Goal: Complete application form: Complete application form

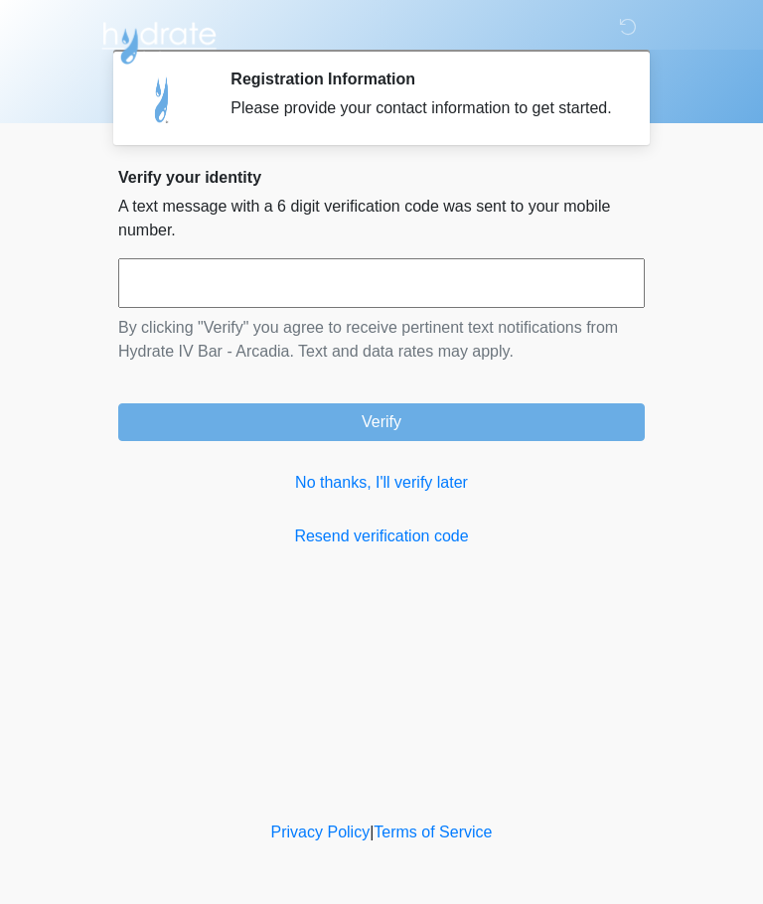
scroll to position [1, 0]
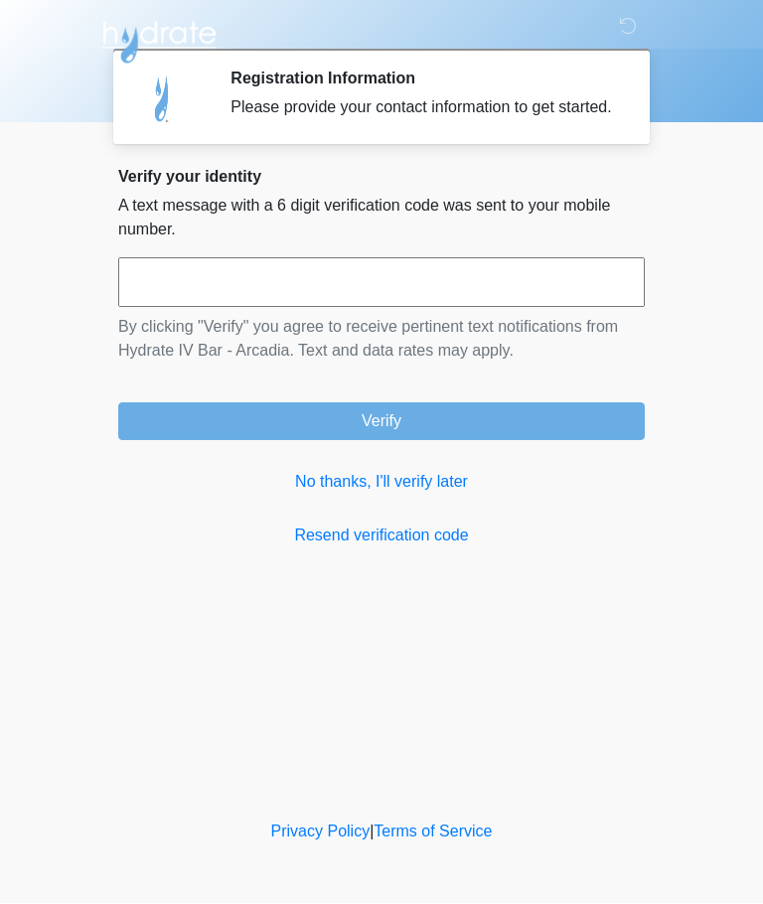
click at [450, 308] on input "text" at bounding box center [381, 283] width 527 height 50
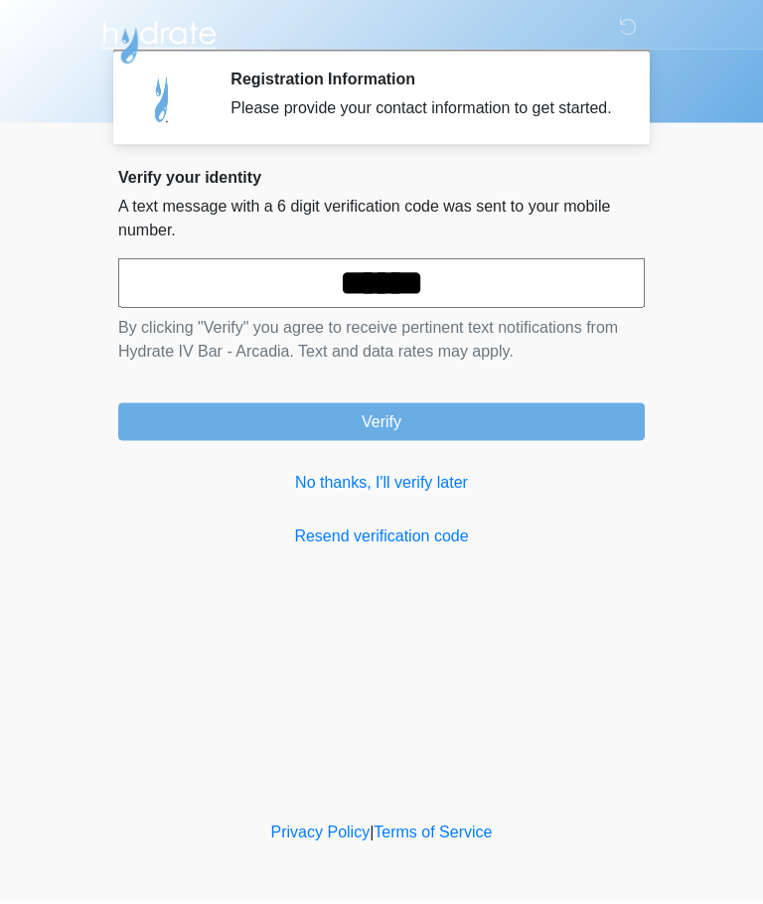
type input "******"
click at [429, 441] on button "Verify" at bounding box center [381, 422] width 527 height 38
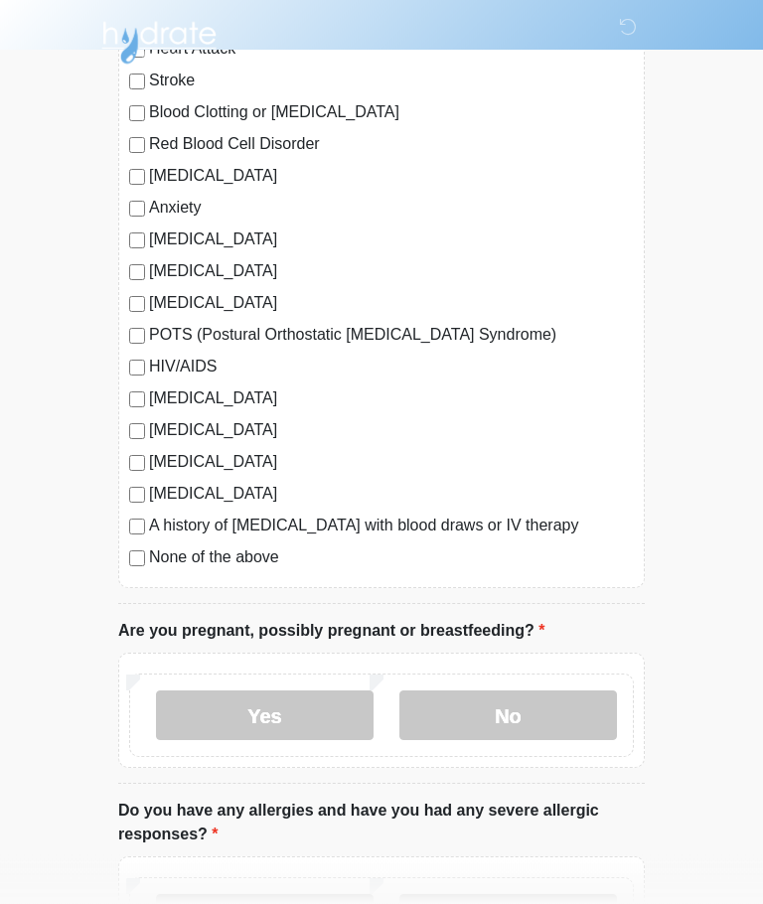
click at [566, 716] on label "No" at bounding box center [508, 717] width 218 height 50
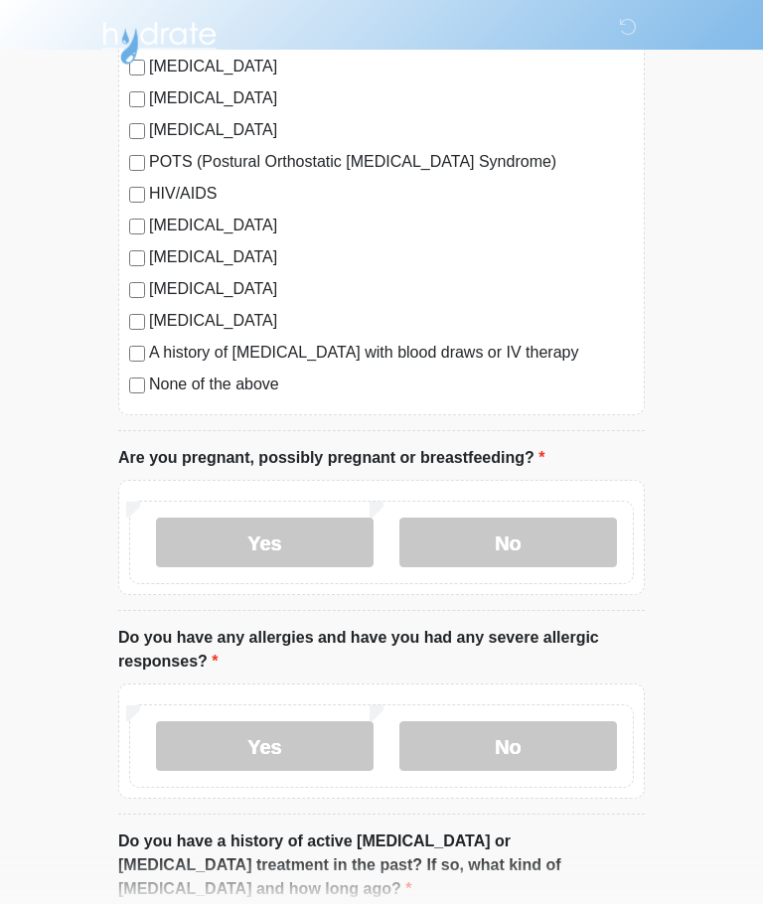
click at [575, 741] on label "No" at bounding box center [508, 746] width 218 height 50
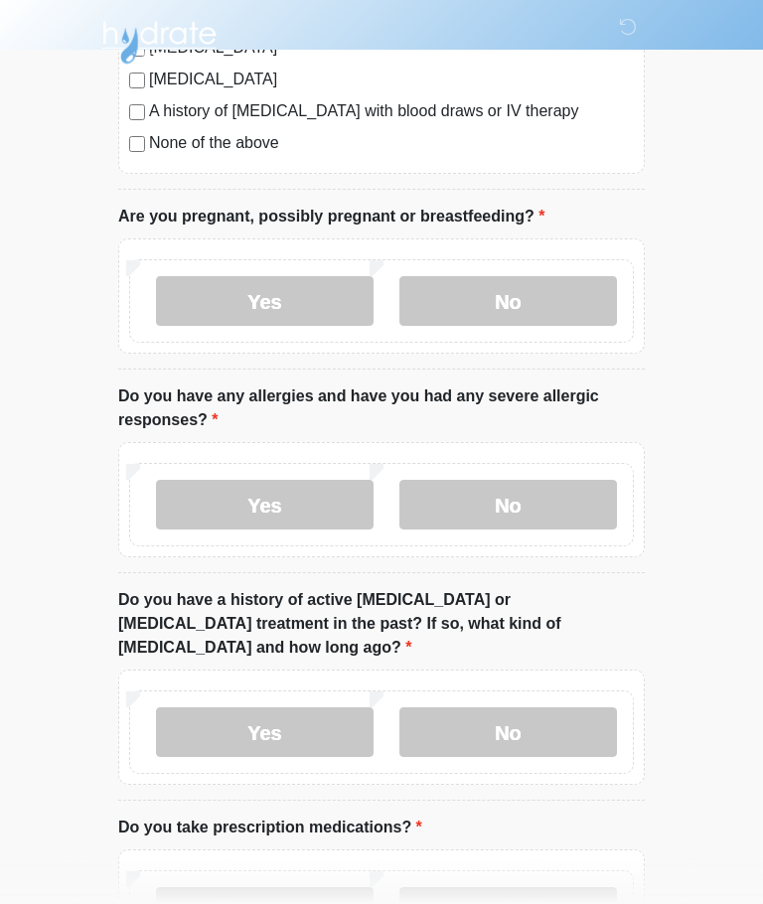
scroll to position [744, 0]
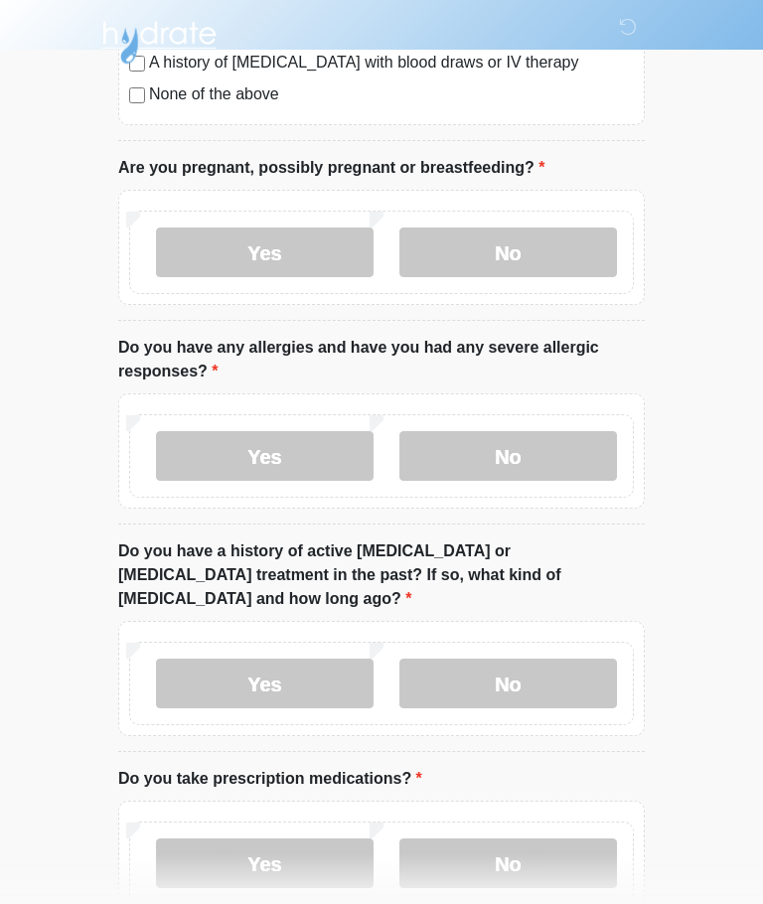
click at [568, 660] on label "No" at bounding box center [508, 685] width 218 height 50
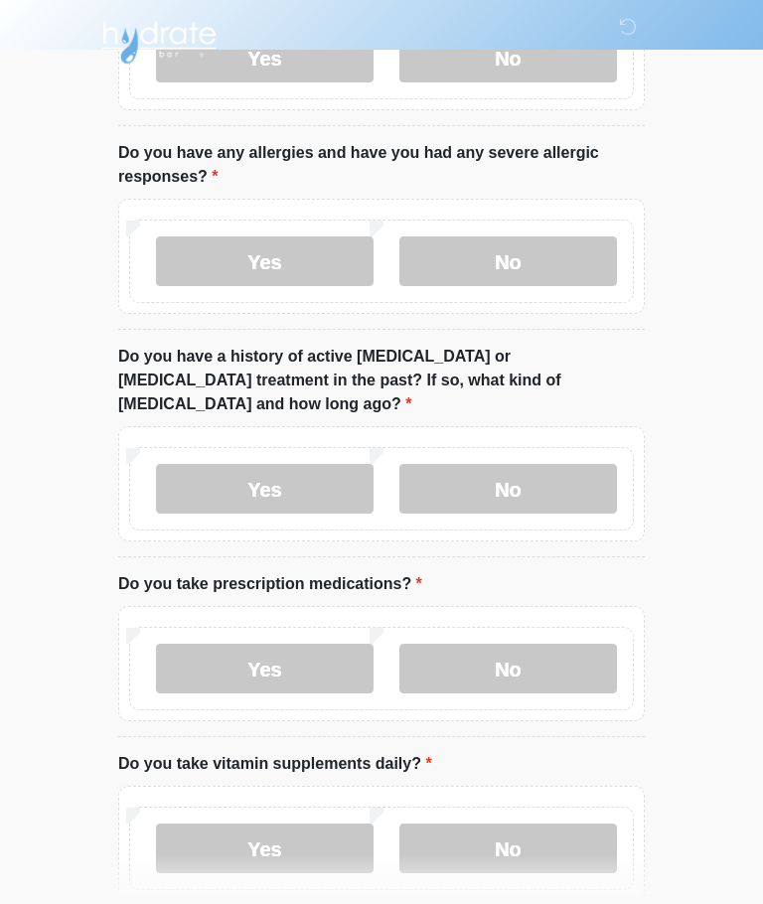
scroll to position [940, 0]
click at [570, 644] on label "No" at bounding box center [508, 669] width 218 height 50
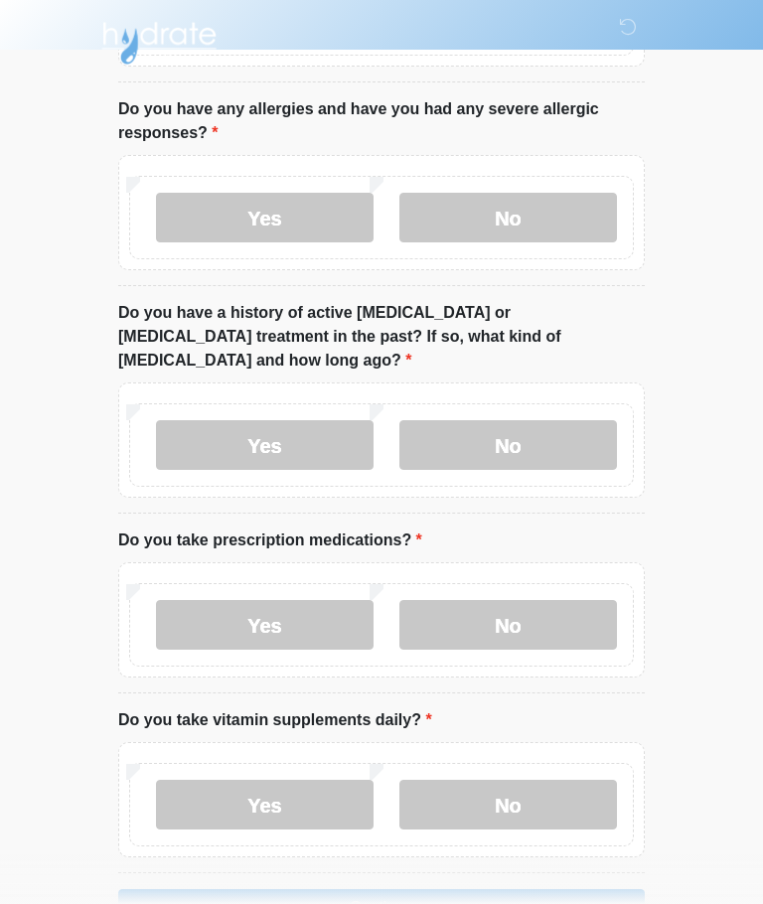
scroll to position [1018, 0]
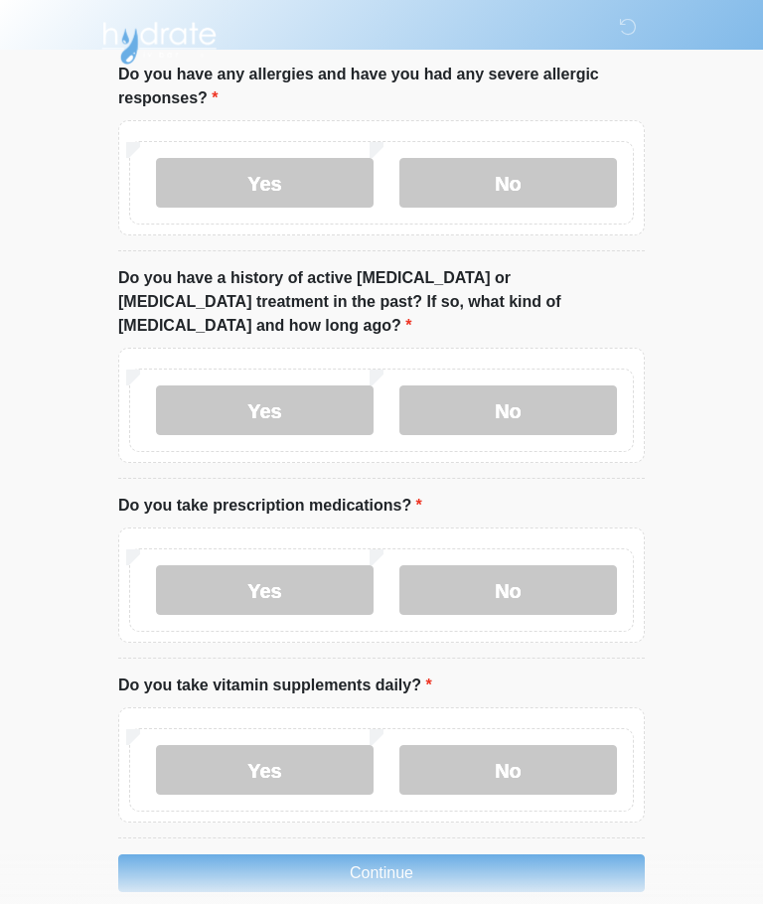
click at [338, 745] on label "Yes" at bounding box center [265, 770] width 218 height 50
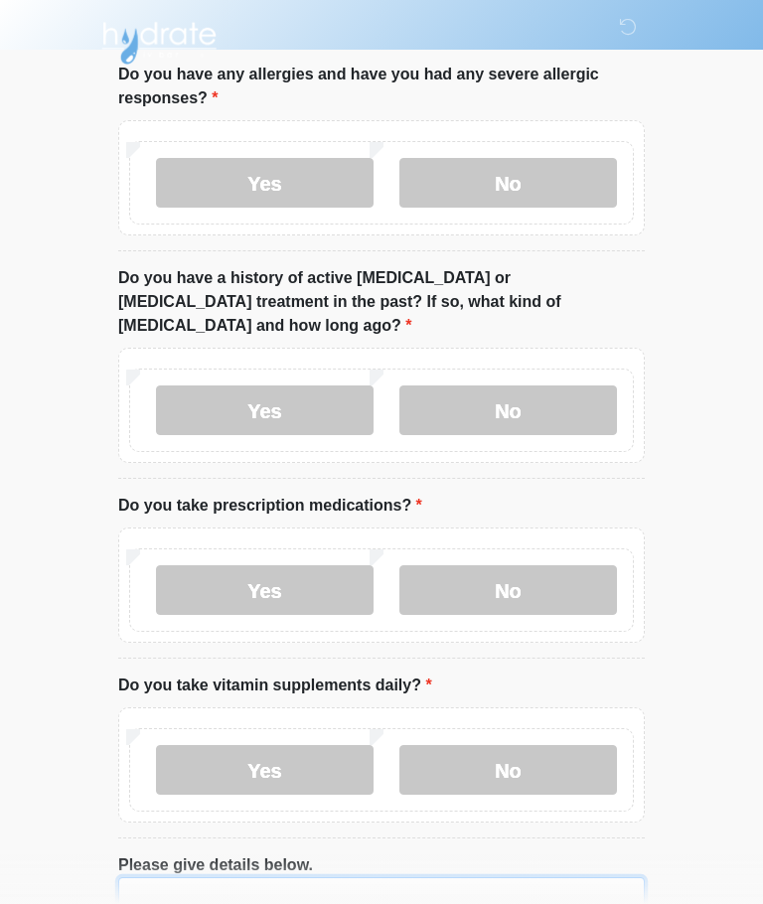
click at [469, 881] on textarea "Please give details below." at bounding box center [381, 919] width 527 height 85
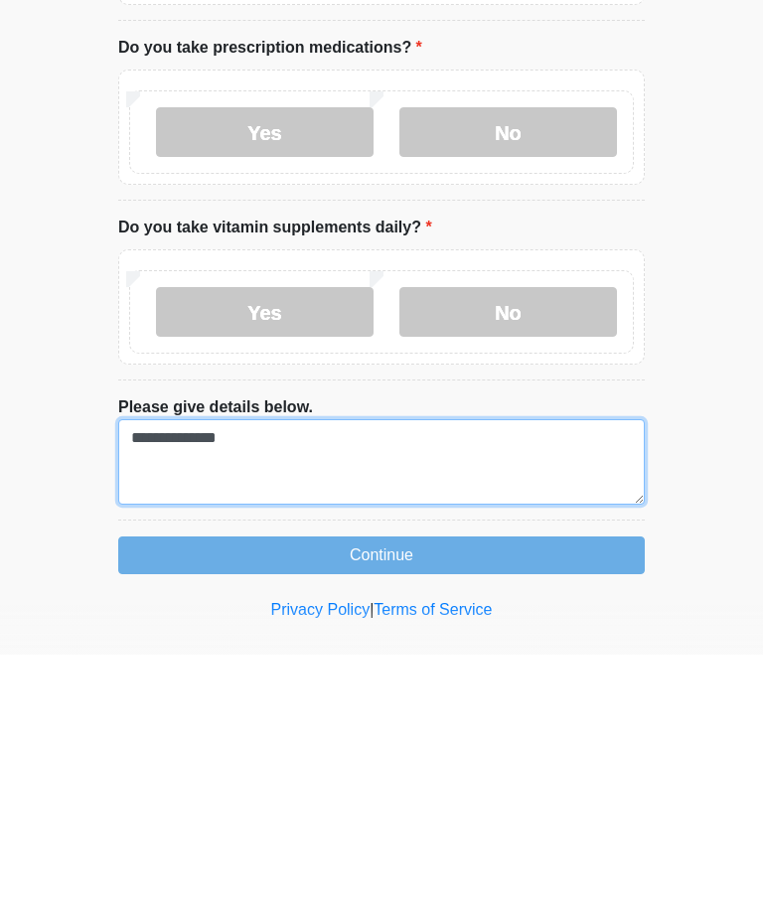
type textarea "**********"
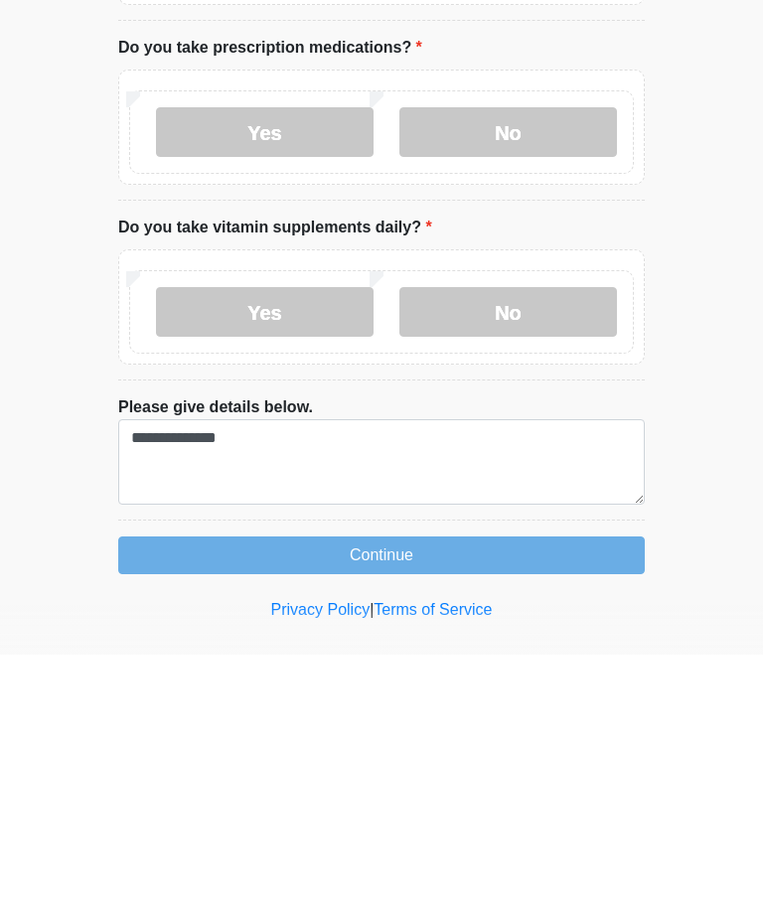
click at [532, 786] on button "Continue" at bounding box center [381, 805] width 527 height 38
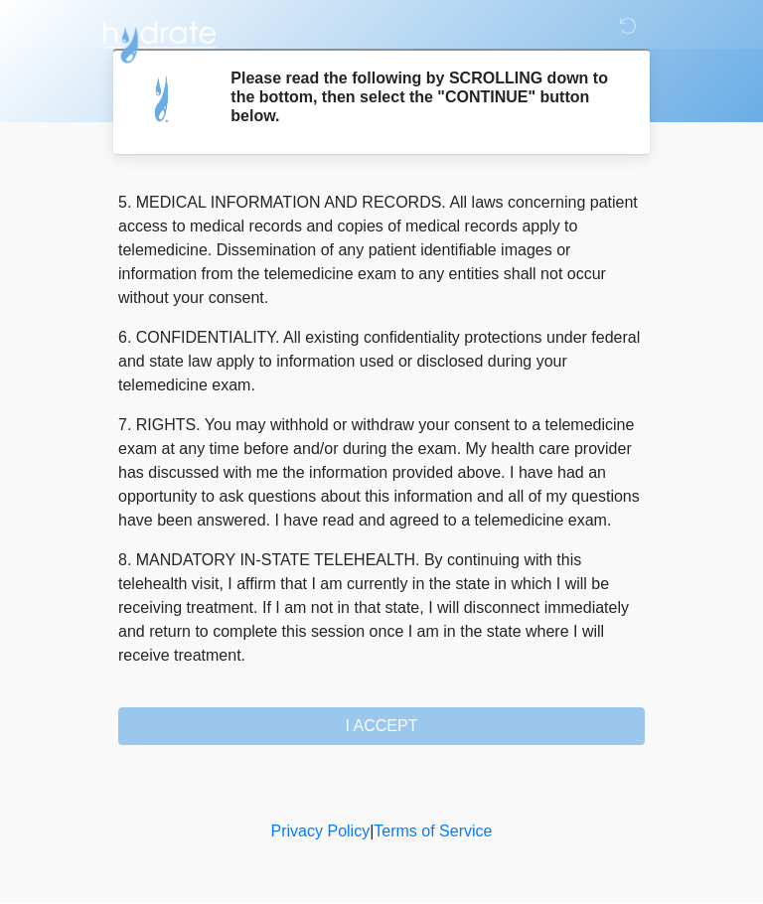
scroll to position [646, 0]
click at [471, 736] on button "I ACCEPT" at bounding box center [381, 727] width 527 height 38
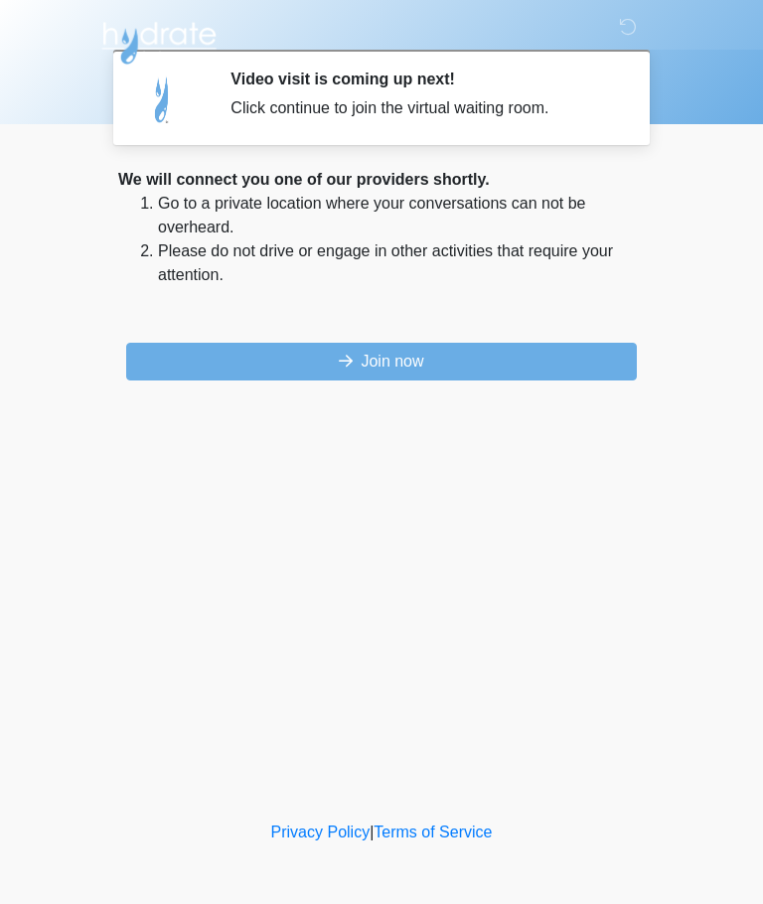
click at [429, 358] on button "Join now" at bounding box center [381, 362] width 511 height 38
